Goal: Communication & Community: Answer question/provide support

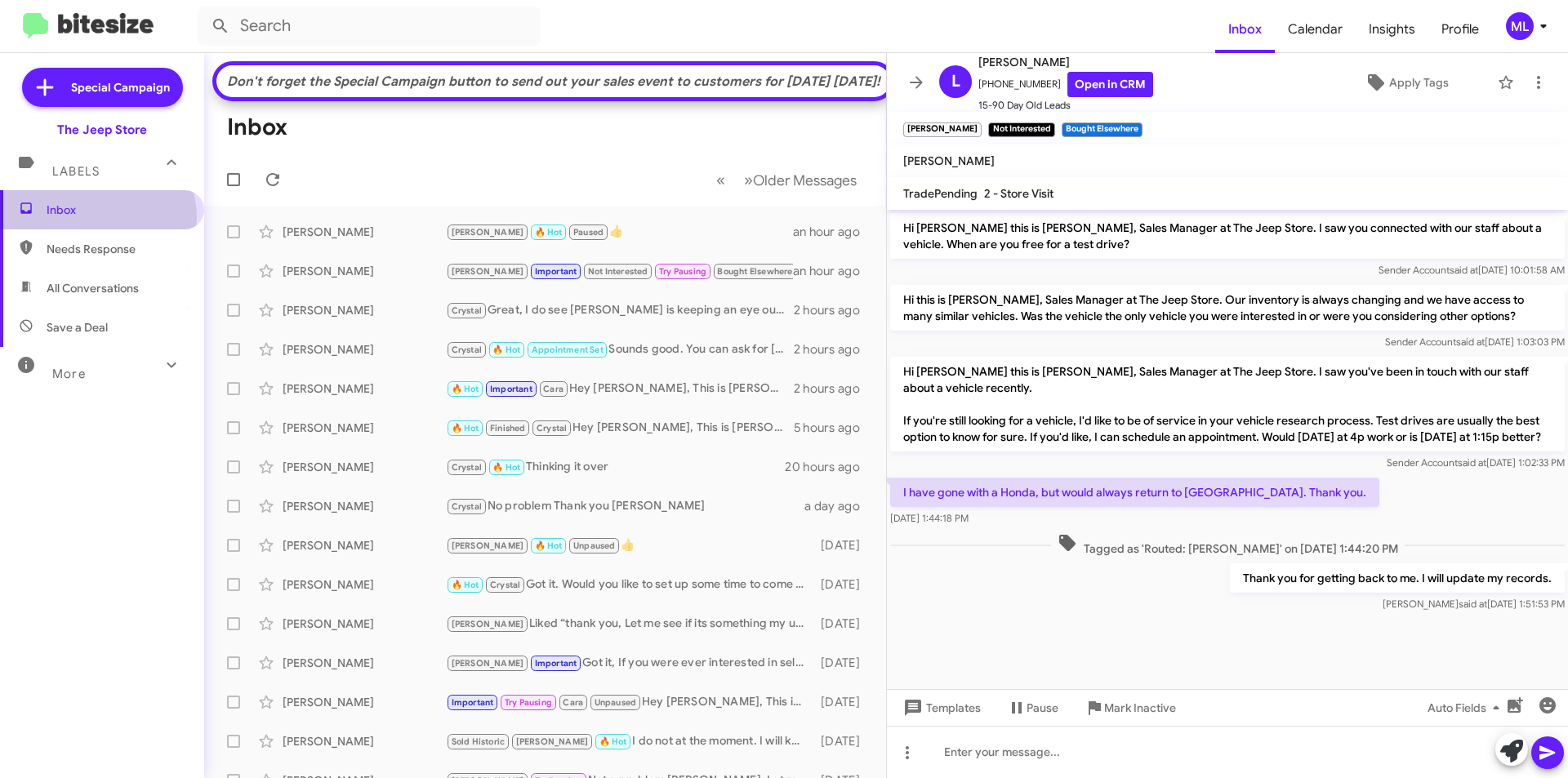
click at [96, 218] on span "Inbox" at bounding box center [102, 210] width 204 height 39
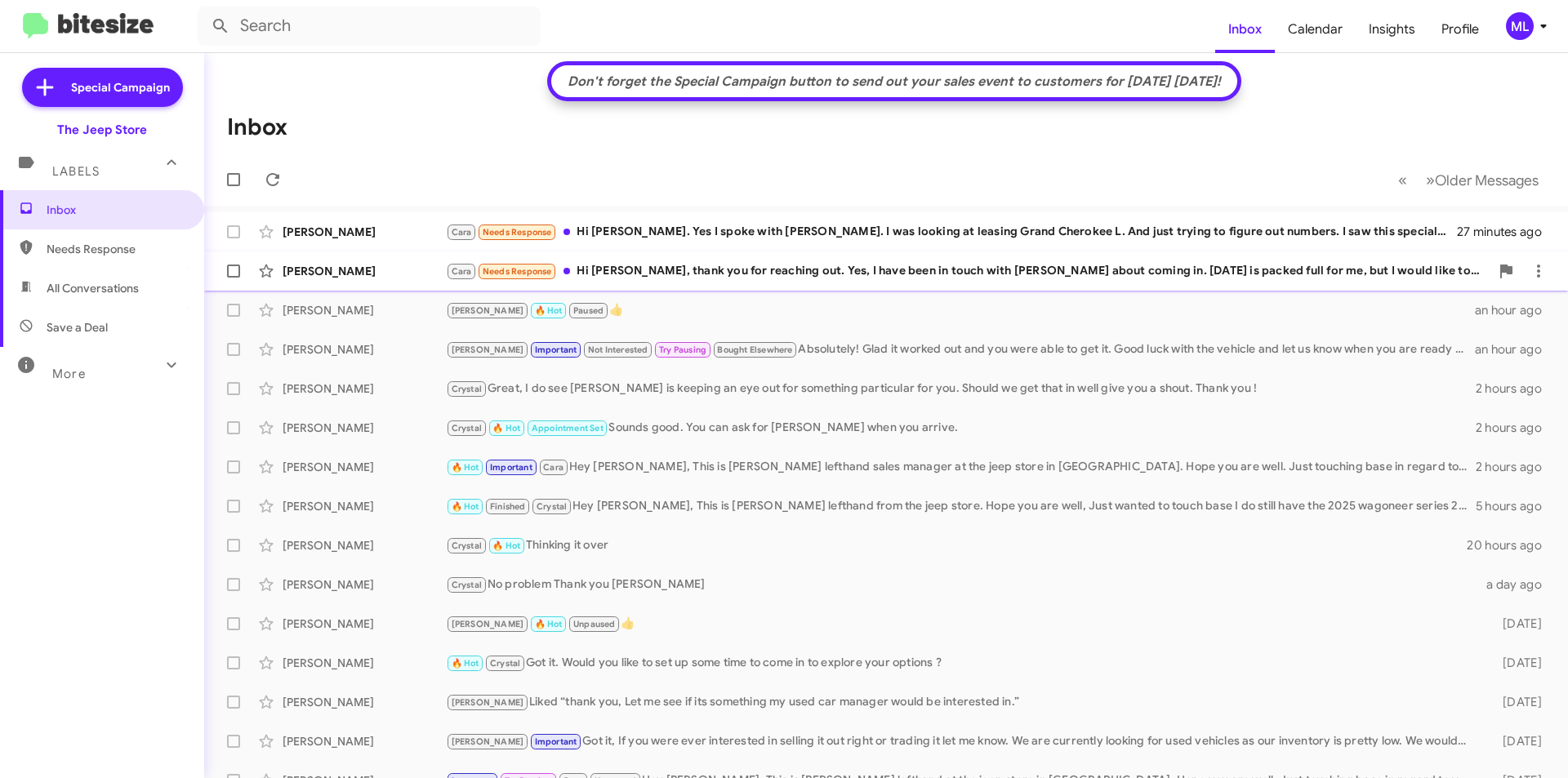
click at [706, 275] on div "[PERSON_NAME] Needs Response Hi [PERSON_NAME], thank you for reaching out. Yes,…" at bounding box center [967, 271] width 1043 height 18
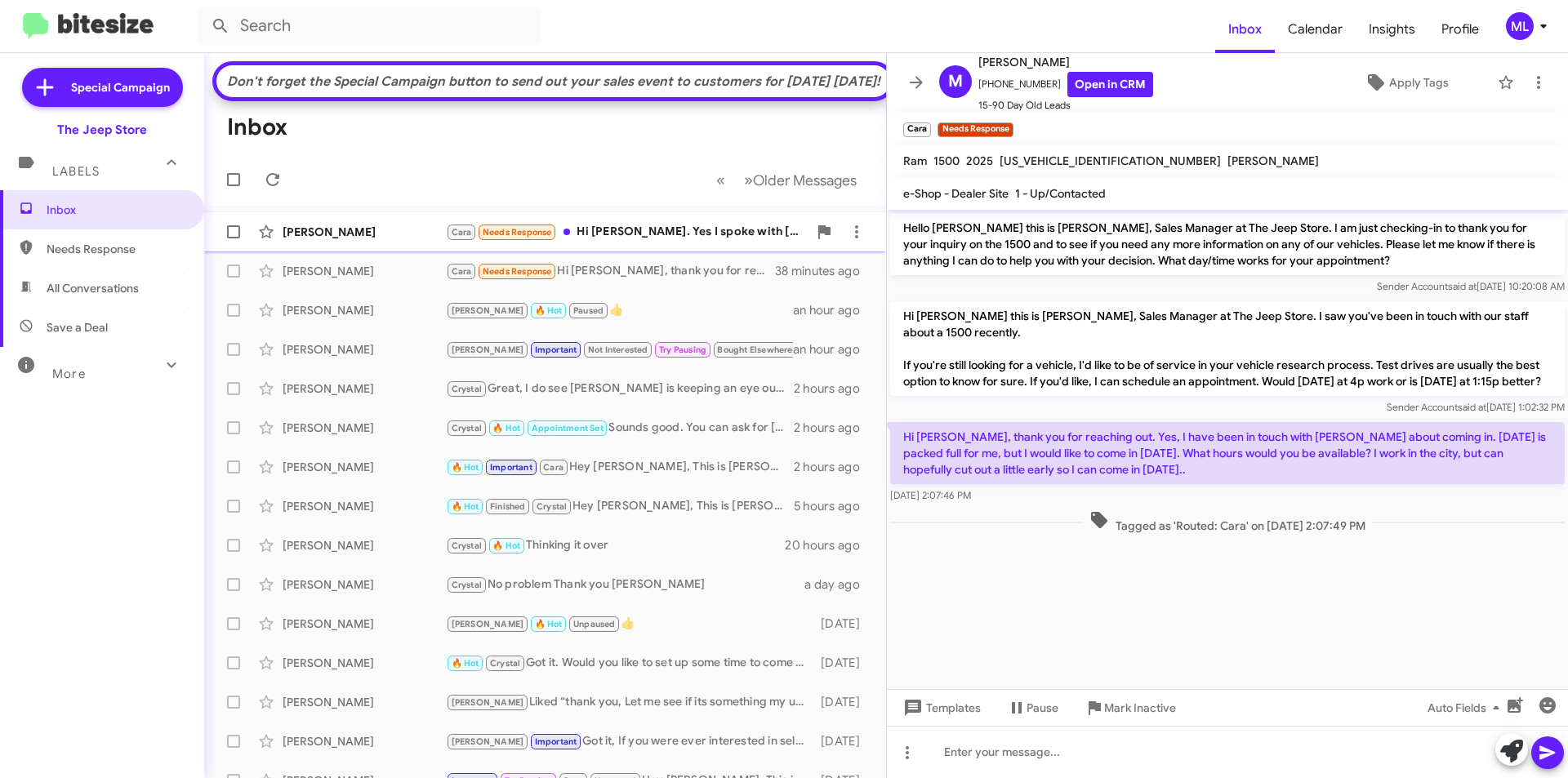
click at [645, 242] on div "Cara Needs Response Hi [PERSON_NAME]. Yes I spoke with [PERSON_NAME]. I was loo…" at bounding box center [626, 232] width 362 height 18
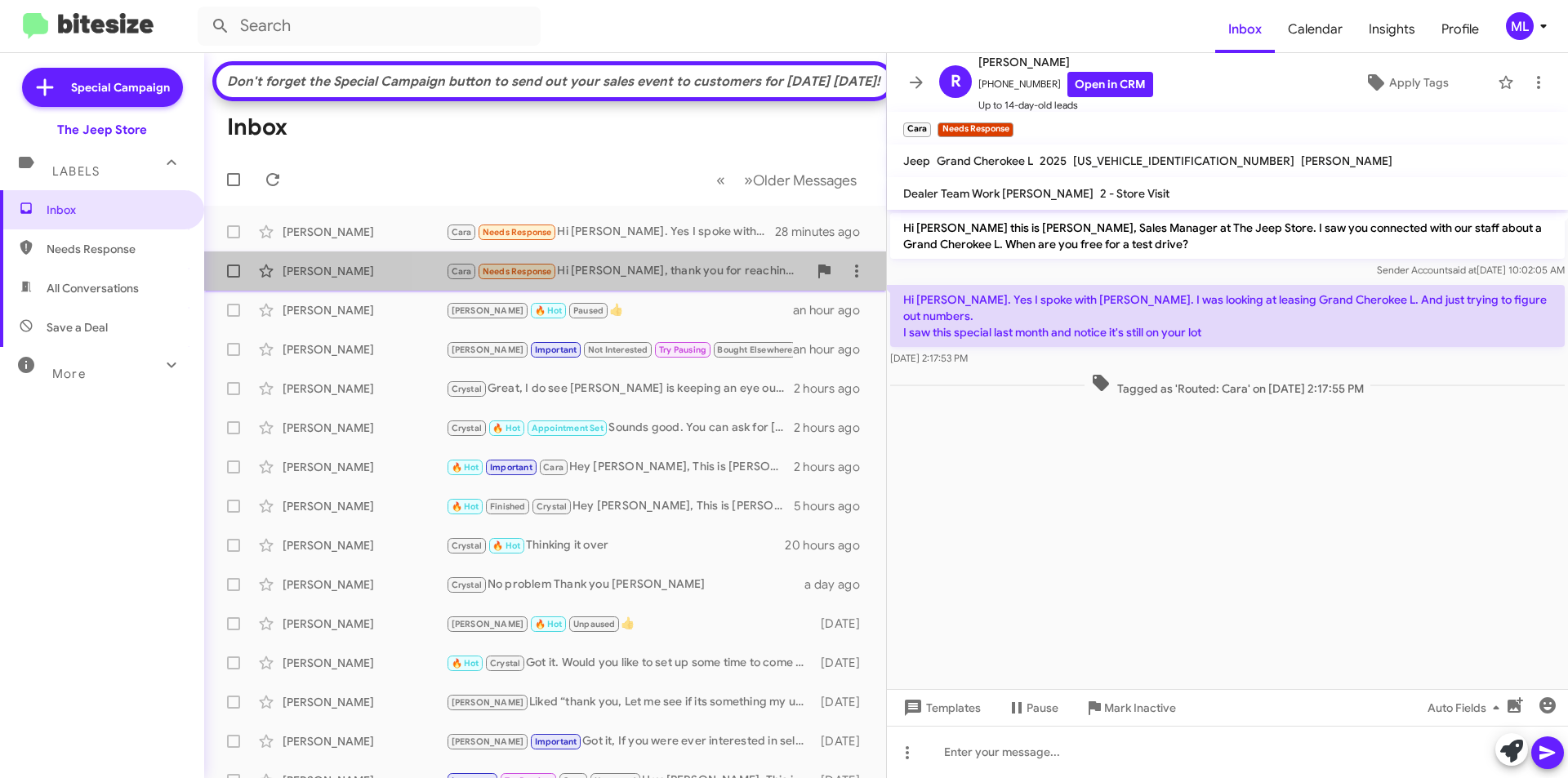
click at [657, 280] on div "[PERSON_NAME] Needs Response Hi [PERSON_NAME], thank you for reaching out. Yes,…" at bounding box center [626, 271] width 362 height 18
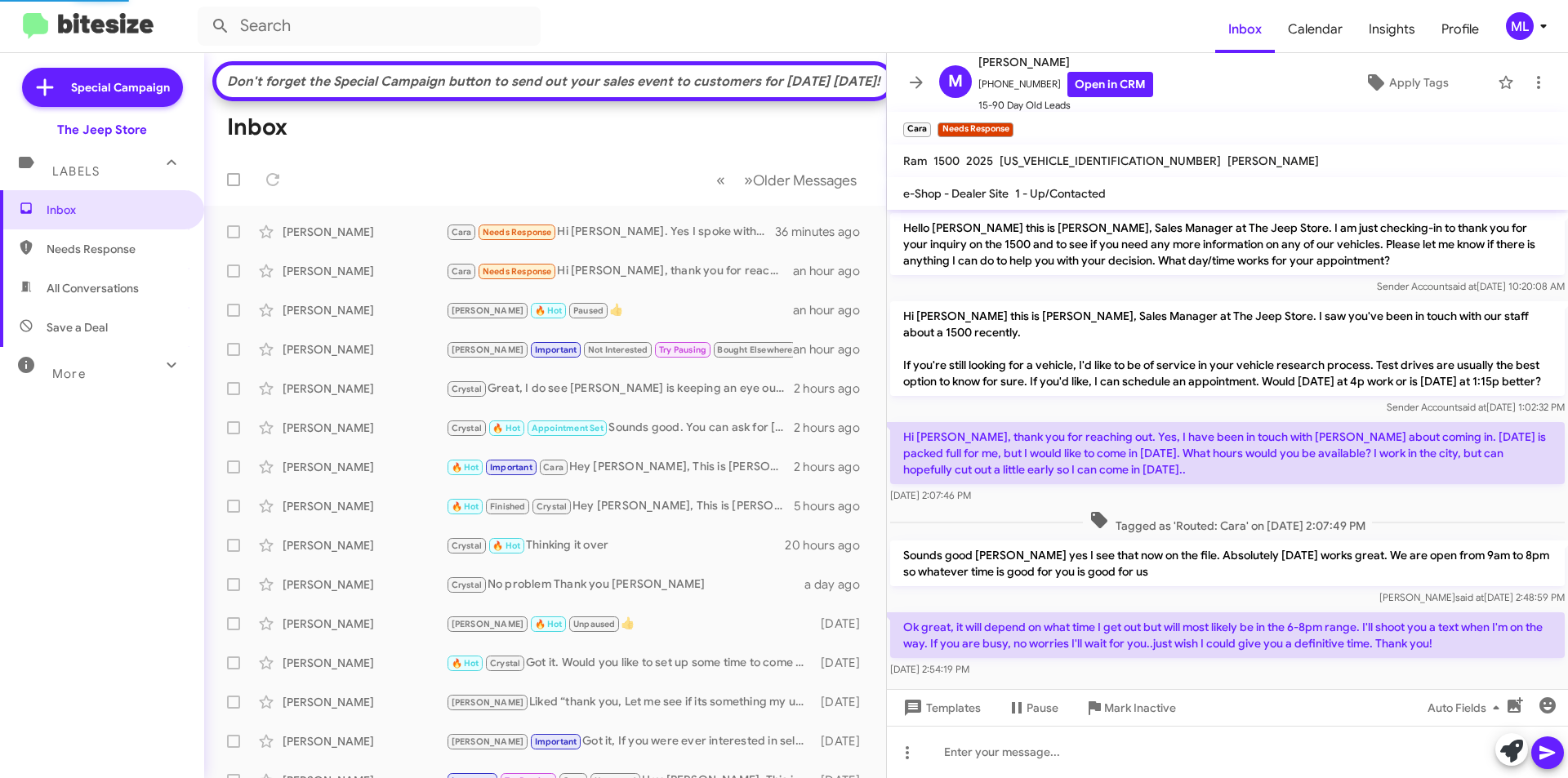
scroll to position [33, 0]
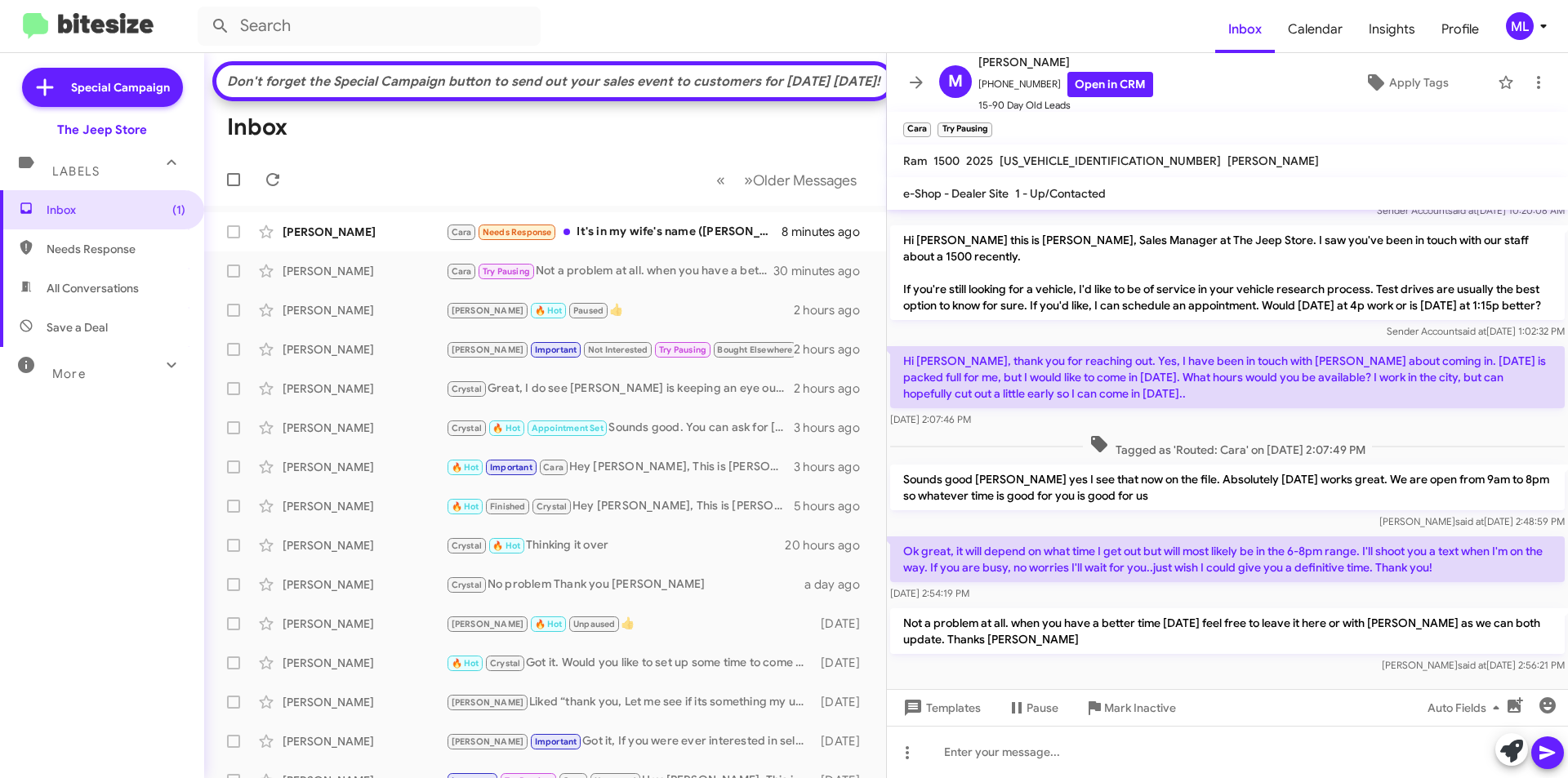
click at [119, 334] on span "Save a Deal" at bounding box center [102, 327] width 204 height 39
type input "in:not-interested"
